Goal: Information Seeking & Learning: Learn about a topic

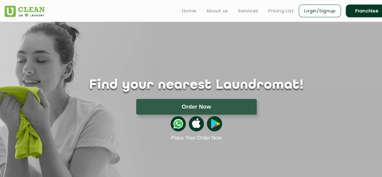
click at [338, 75] on div "Find your nearest Laundromat! Please select the location Order Now Place Your O…" at bounding box center [196, 81] width 393 height 119
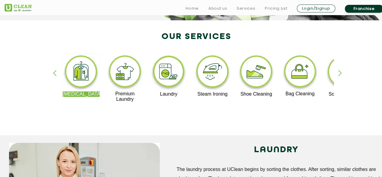
scroll to position [121, 0]
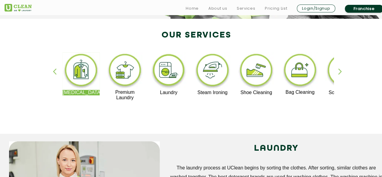
click at [339, 72] on div "button" at bounding box center [342, 76] width 9 height 17
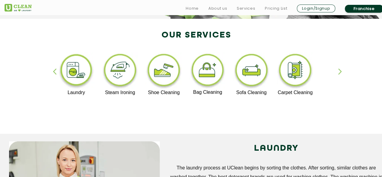
click at [339, 72] on div "button" at bounding box center [342, 76] width 9 height 17
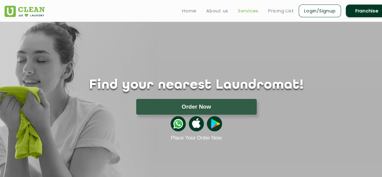
click at [245, 8] on link "Services" at bounding box center [248, 10] width 21 height 7
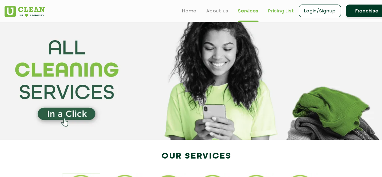
click at [275, 13] on link "Pricing List" at bounding box center [281, 10] width 26 height 7
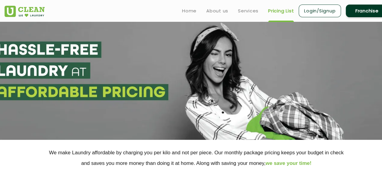
select select "0"
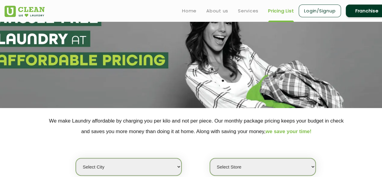
scroll to position [30, 0]
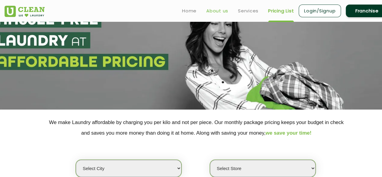
click at [221, 11] on link "About us" at bounding box center [217, 10] width 22 height 7
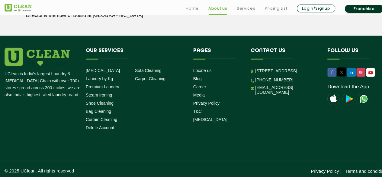
scroll to position [889, 0]
